Goal: Task Accomplishment & Management: Manage account settings

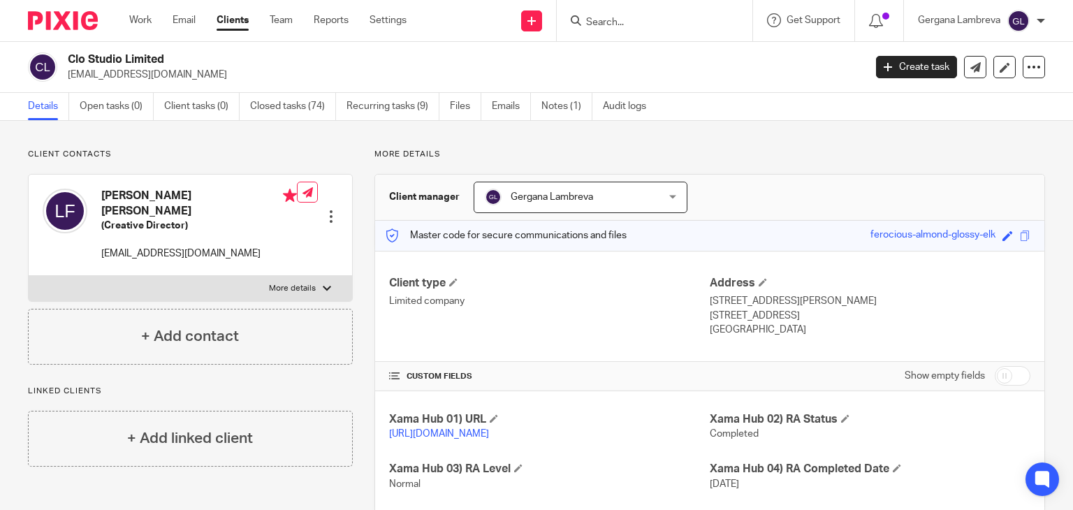
scroll to position [416, 0]
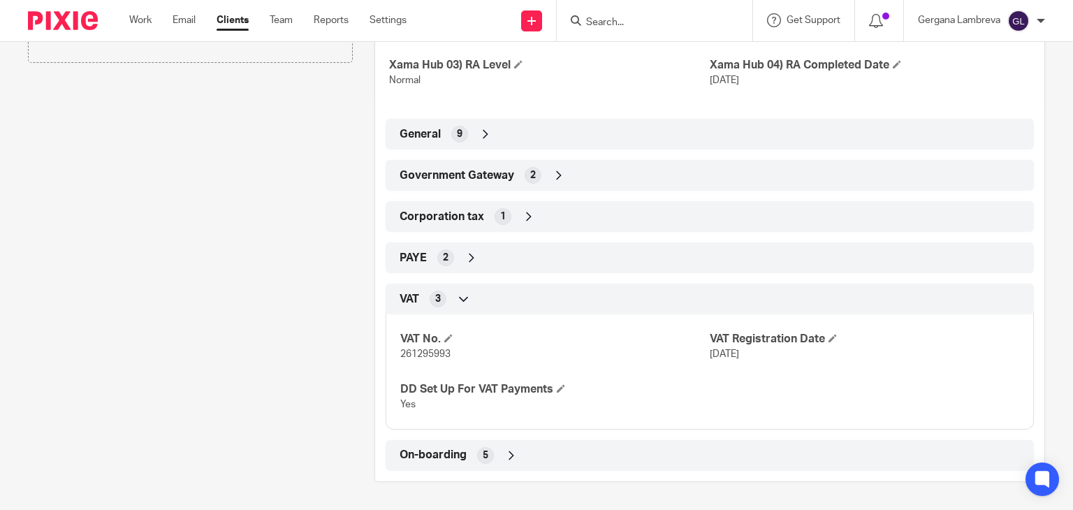
click at [498, 184] on div "Government Gateway 2" at bounding box center [709, 175] width 627 height 24
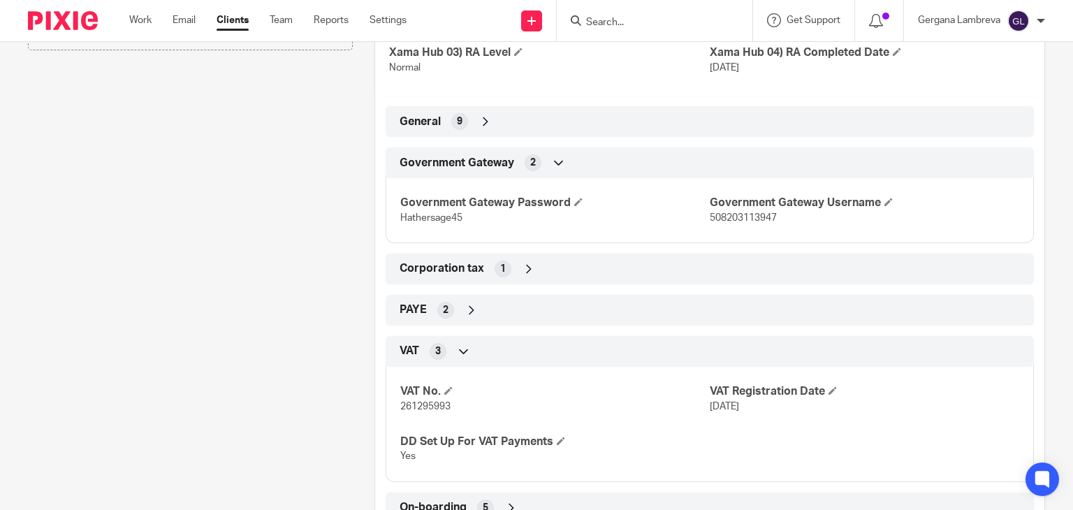
click at [717, 223] on span "508203113947" at bounding box center [743, 218] width 67 height 10
copy span "508203113947"
click at [431, 223] on span "Hathersage45" at bounding box center [431, 218] width 62 height 10
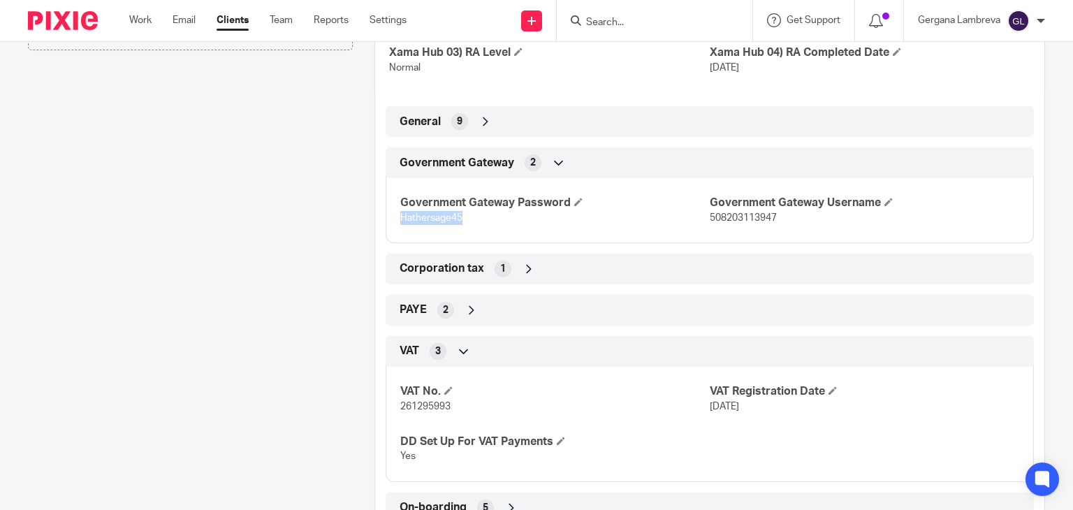
copy span "Hathersage45"
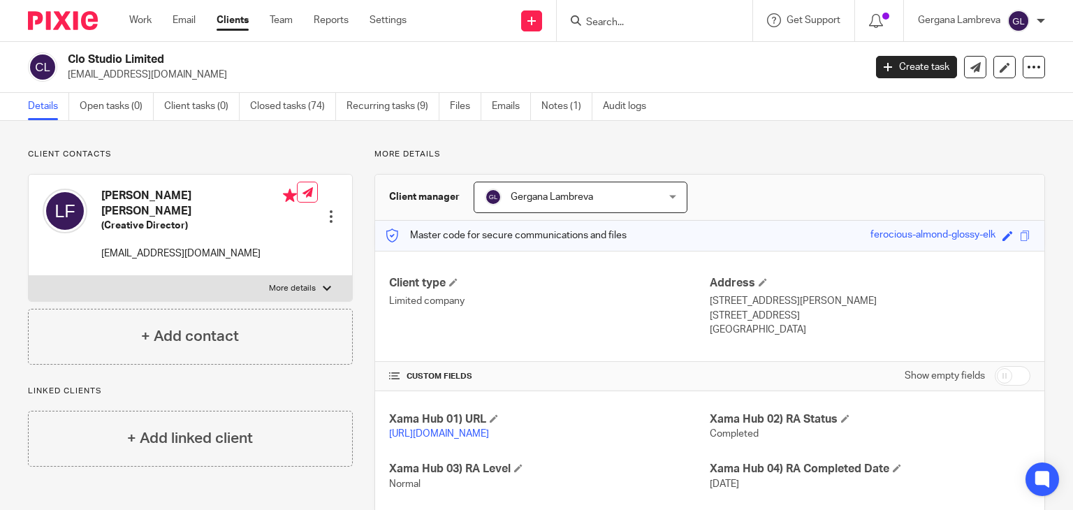
scroll to position [0, 0]
click at [616, 23] on input "Search" at bounding box center [648, 23] width 126 height 13
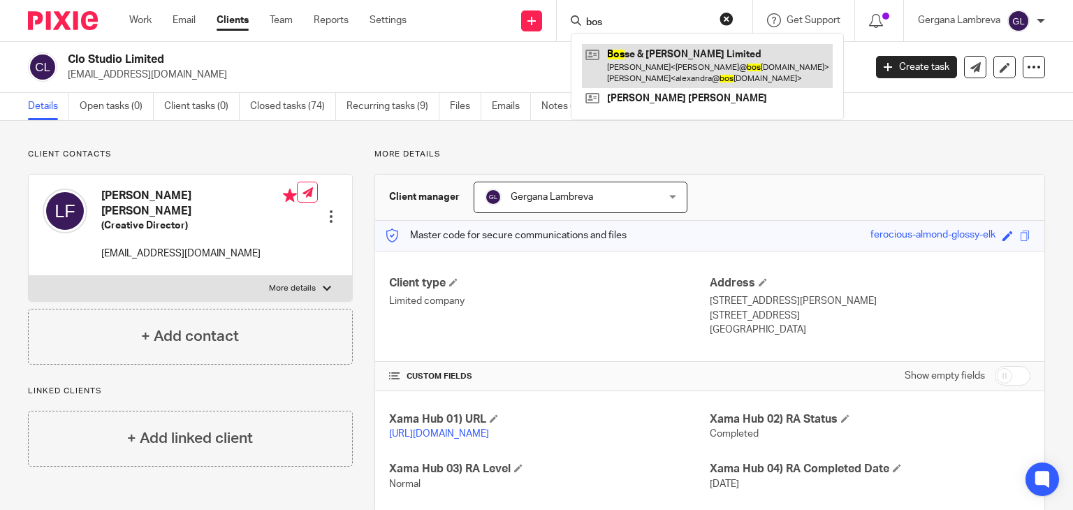
type input "bos"
click at [624, 72] on link at bounding box center [707, 65] width 251 height 43
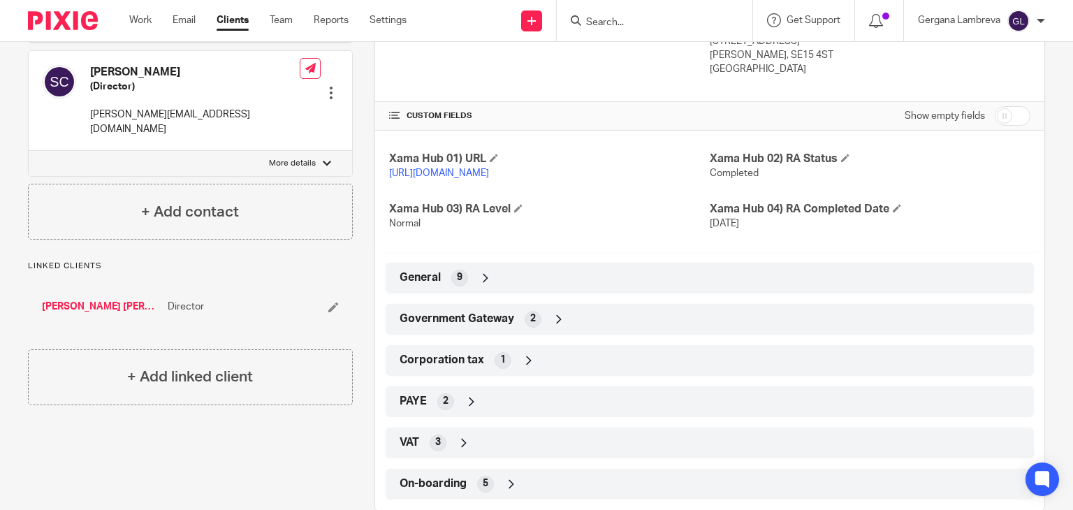
scroll to position [279, 0]
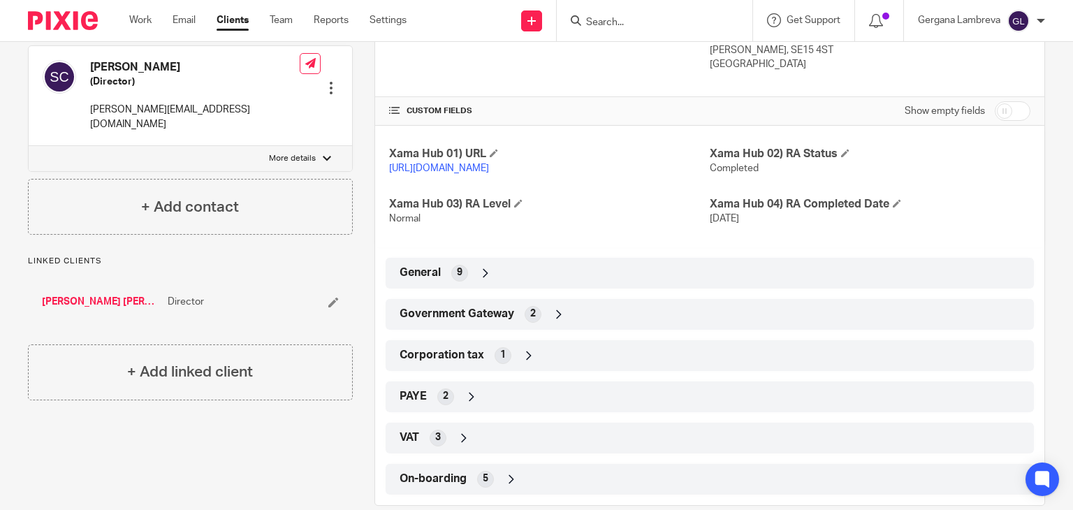
click at [461, 310] on span "Government Gateway" at bounding box center [457, 314] width 115 height 15
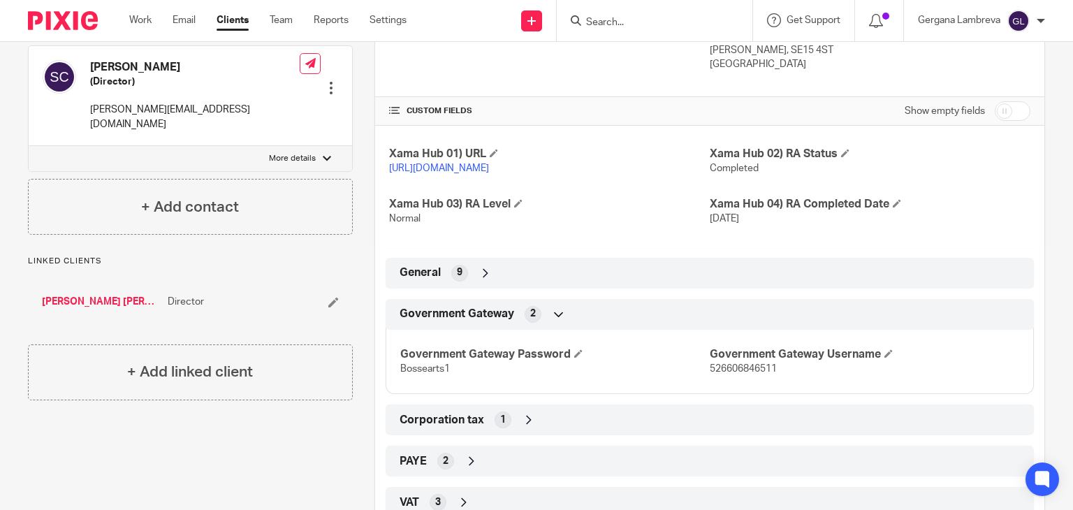
click at [714, 364] on span "526606846511" at bounding box center [743, 369] width 67 height 10
click at [715, 366] on span "526606846511" at bounding box center [743, 369] width 67 height 10
copy span "526606846511"
click at [420, 358] on h4 "Government Gateway Password" at bounding box center [554, 354] width 309 height 15
click at [418, 358] on h4 "Government Gateway Password" at bounding box center [554, 354] width 309 height 15
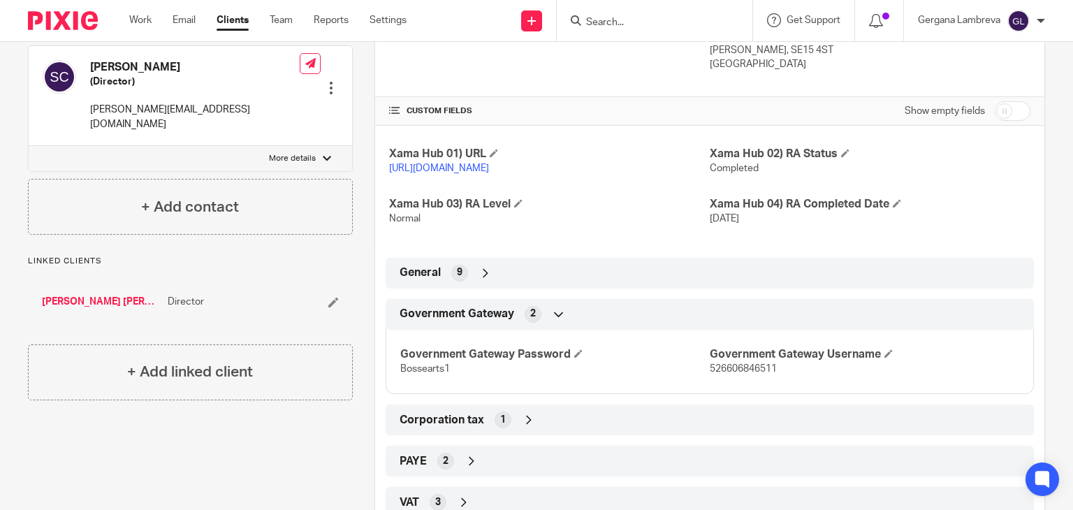
click at [407, 367] on span "Bossearts1" at bounding box center [425, 369] width 50 height 10
click at [406, 369] on span "Bossearts1" at bounding box center [425, 369] width 50 height 10
copy span "Bossearts1"
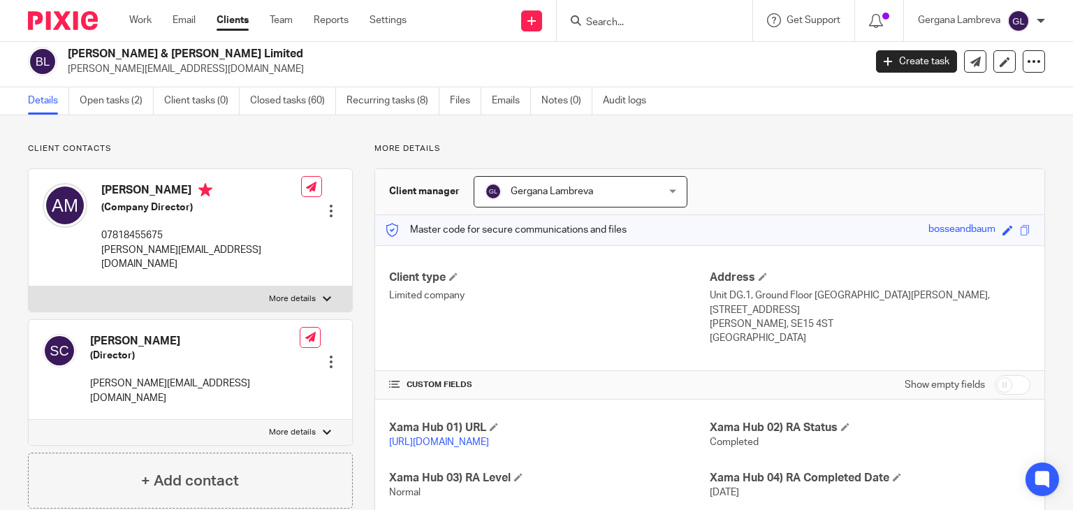
scroll to position [0, 0]
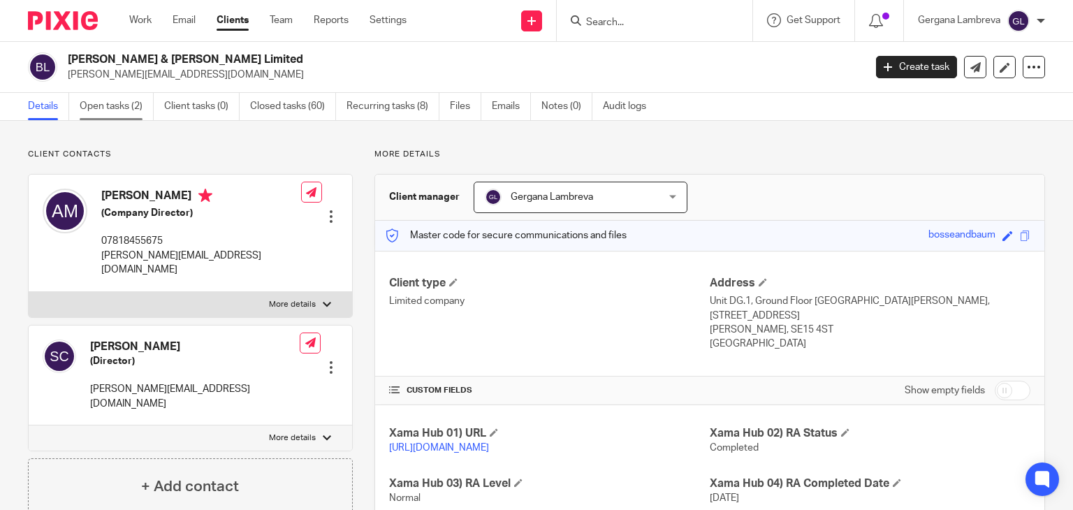
click at [123, 105] on link "Open tasks (2)" at bounding box center [117, 106] width 74 height 27
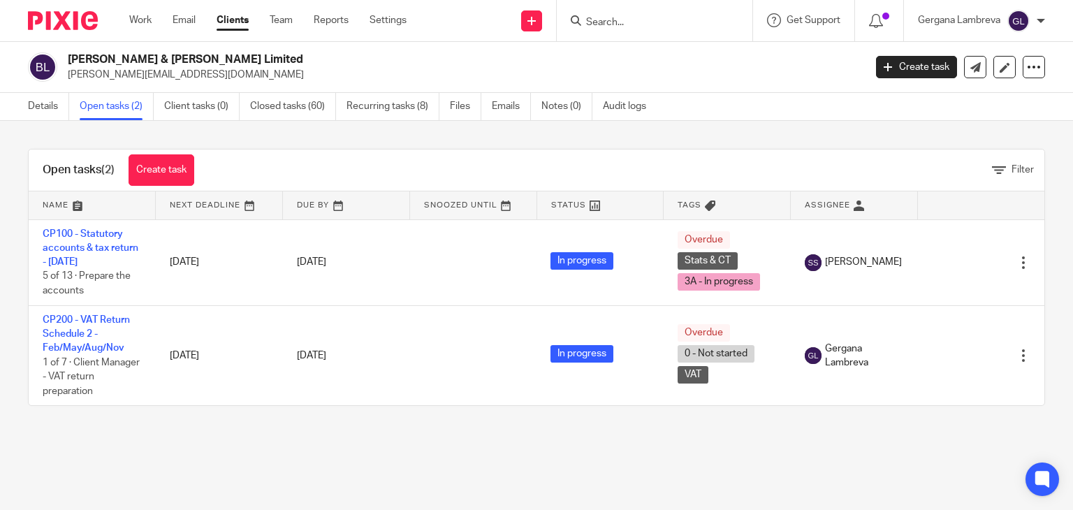
click at [75, 328] on link "CP200 - VAT Return Schedule 2 - Feb/May/Aug/Nov" at bounding box center [86, 334] width 87 height 38
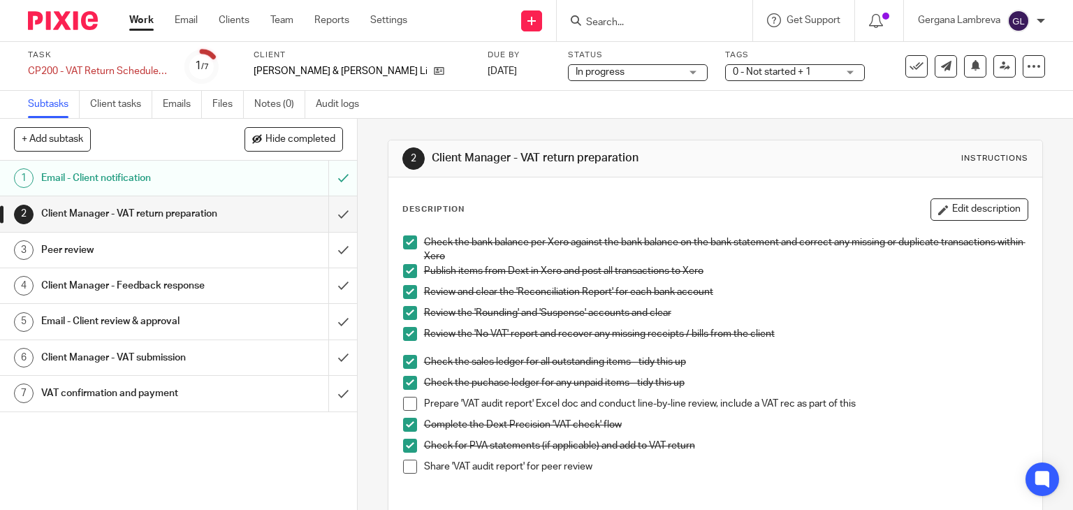
click at [412, 400] on li "Prepare 'VAT audit report' Excel doc and conduct line-by-line review, include a…" at bounding box center [715, 407] width 625 height 21
click at [411, 400] on span at bounding box center [410, 404] width 14 height 14
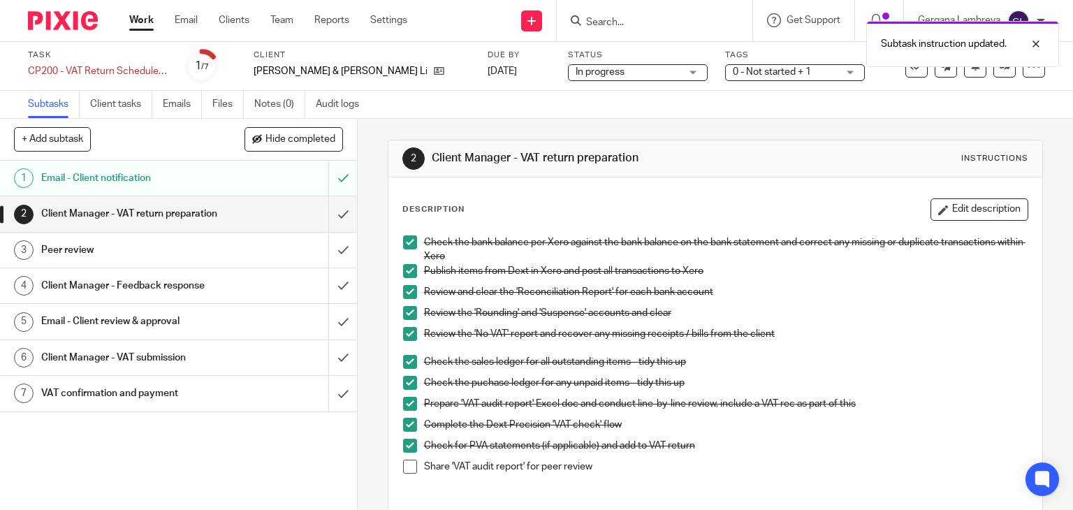
click at [405, 467] on span at bounding box center [410, 467] width 14 height 14
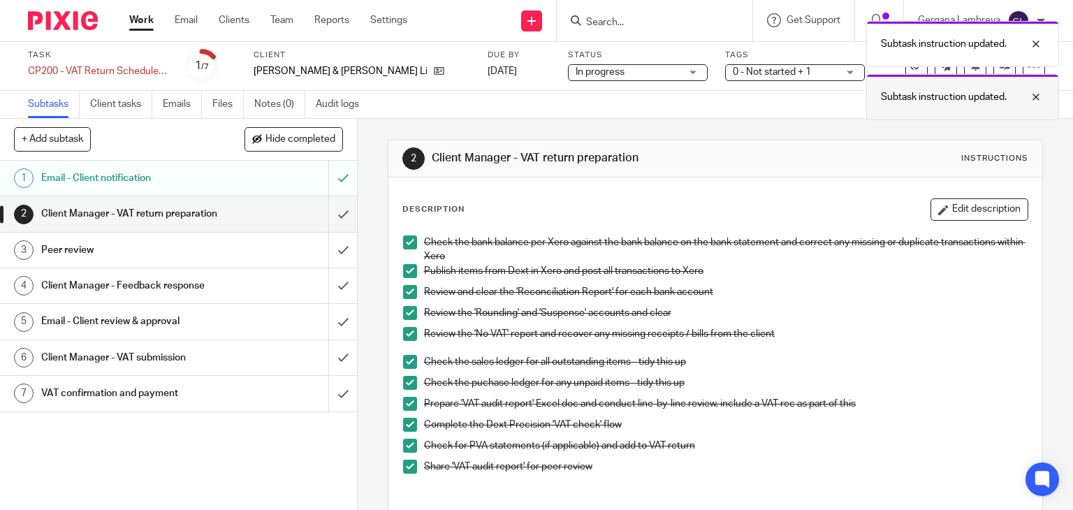
click at [1032, 97] on div at bounding box center [1026, 97] width 38 height 17
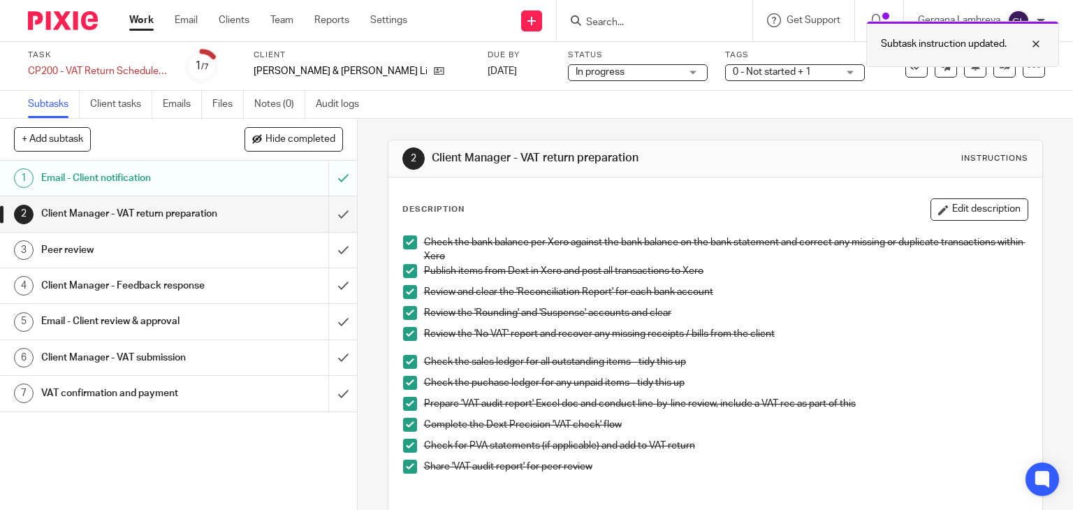
click at [1039, 43] on div at bounding box center [1026, 44] width 38 height 17
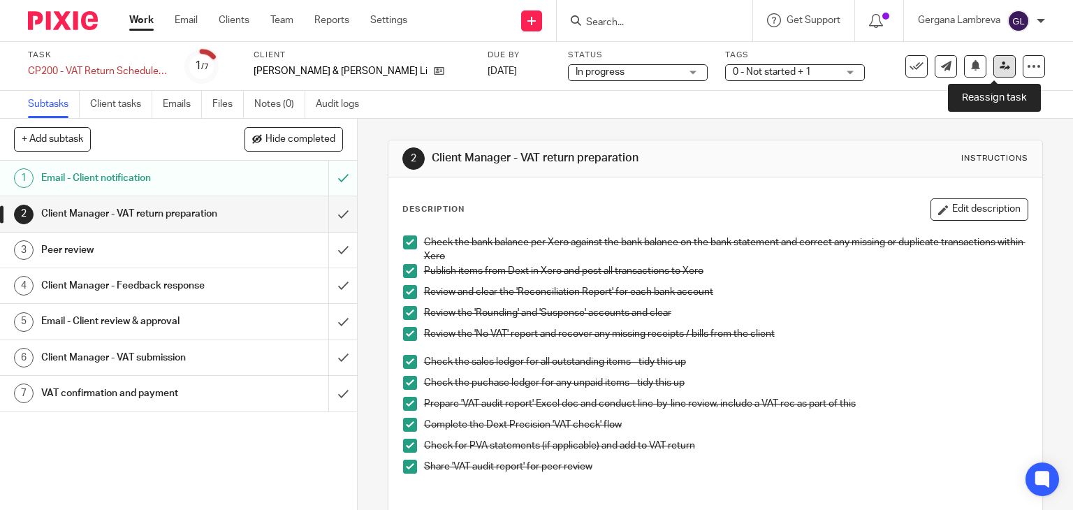
click at [993, 69] on link at bounding box center [1004, 66] width 22 height 22
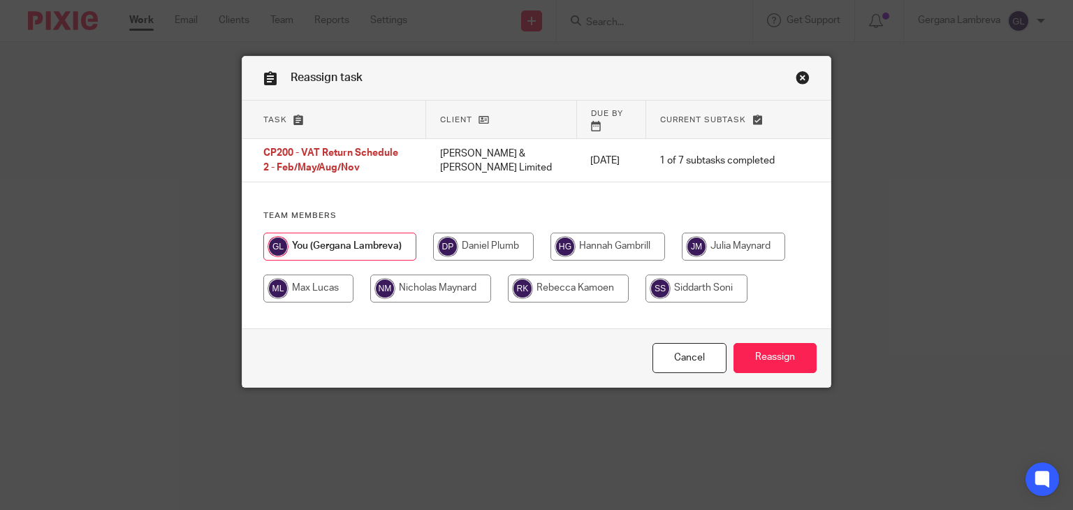
click at [465, 235] on input "radio" at bounding box center [483, 247] width 101 height 28
radio input "true"
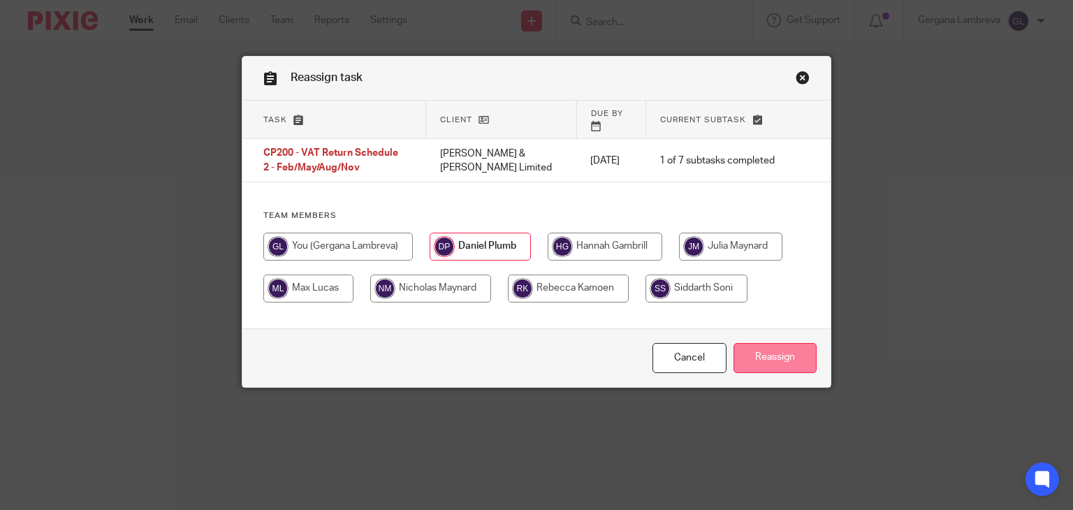
click at [760, 351] on input "Reassign" at bounding box center [774, 358] width 83 height 30
